Goal: Navigation & Orientation: Find specific page/section

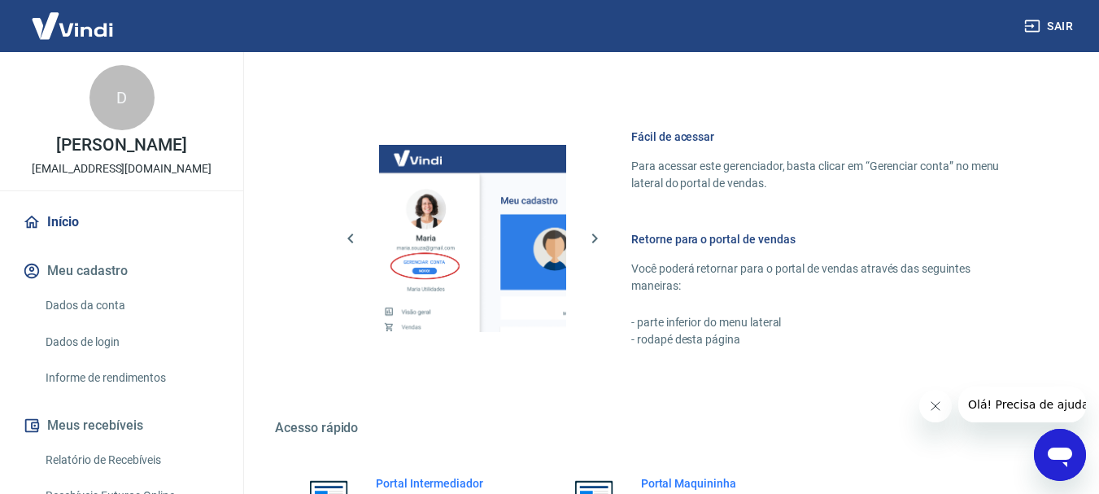
scroll to position [841, 0]
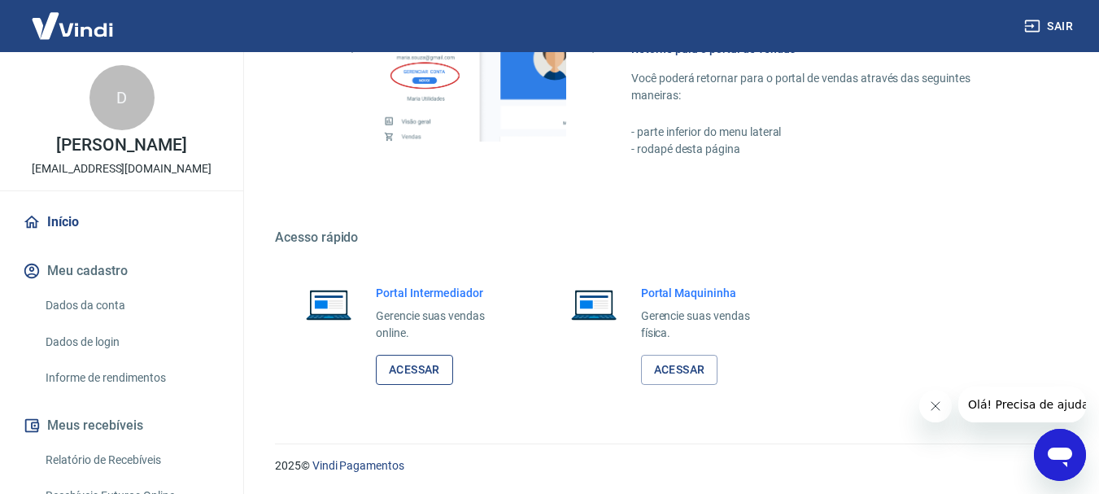
click at [402, 367] on link "Acessar" at bounding box center [414, 370] width 77 height 30
